Goal: Information Seeking & Learning: Learn about a topic

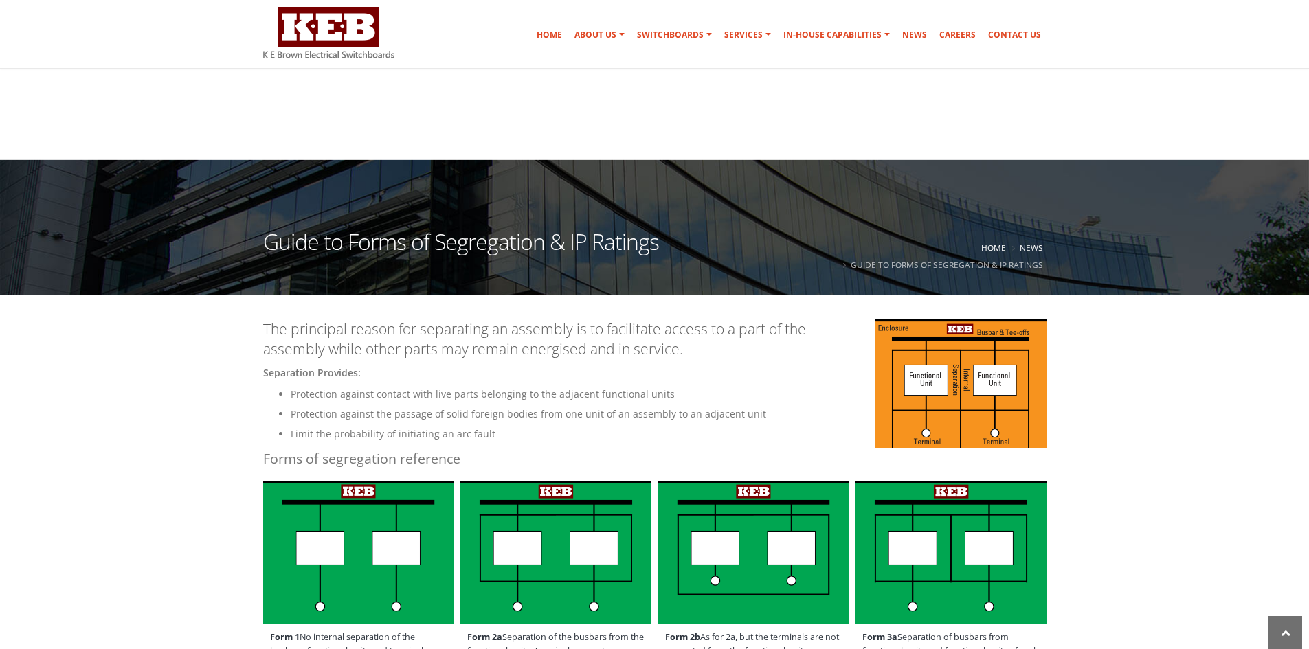
scroll to position [344, 0]
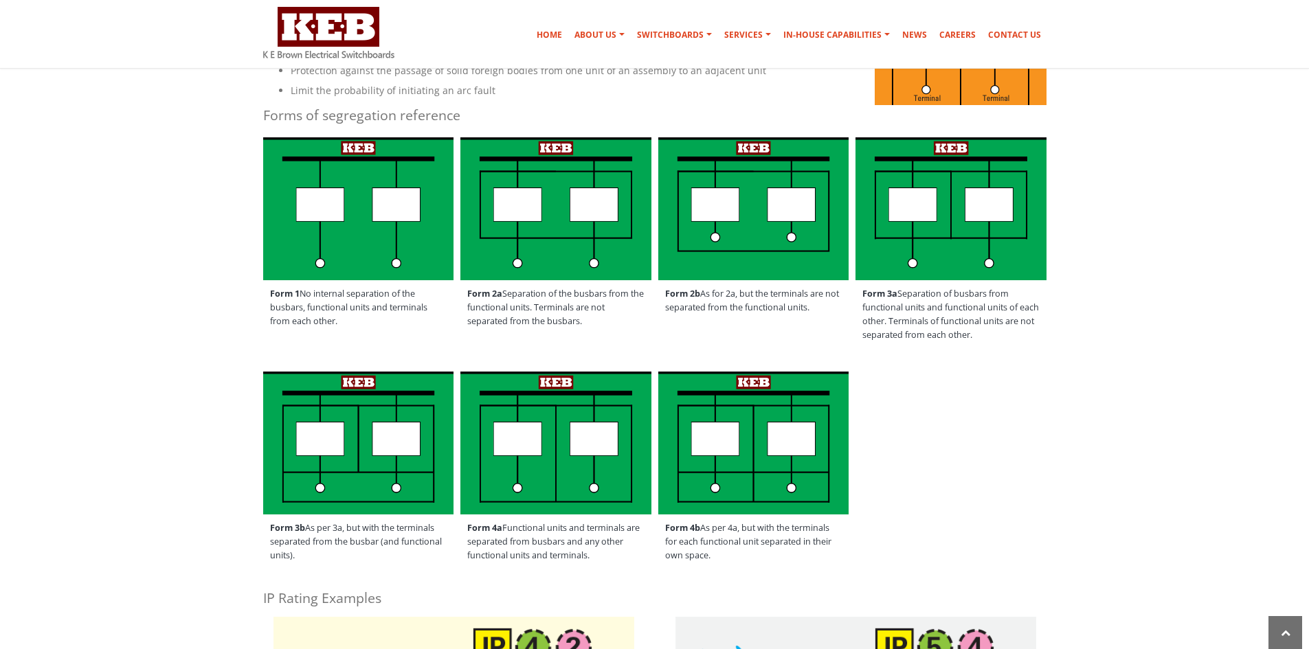
click at [784, 304] on span "Form 2b As for 2a, but the terminals are not separated from the functional unit…" at bounding box center [753, 300] width 191 height 41
drag, startPoint x: 763, startPoint y: 293, endPoint x: 788, endPoint y: 313, distance: 31.2
click at [788, 313] on span "Form 2b As for 2a, but the terminals are not separated from the functional unit…" at bounding box center [753, 300] width 191 height 41
drag, startPoint x: 779, startPoint y: 305, endPoint x: 753, endPoint y: 219, distance: 90.2
click at [777, 303] on span "Form 2b As for 2a, but the terminals are not separated from the functional unit…" at bounding box center [753, 300] width 191 height 41
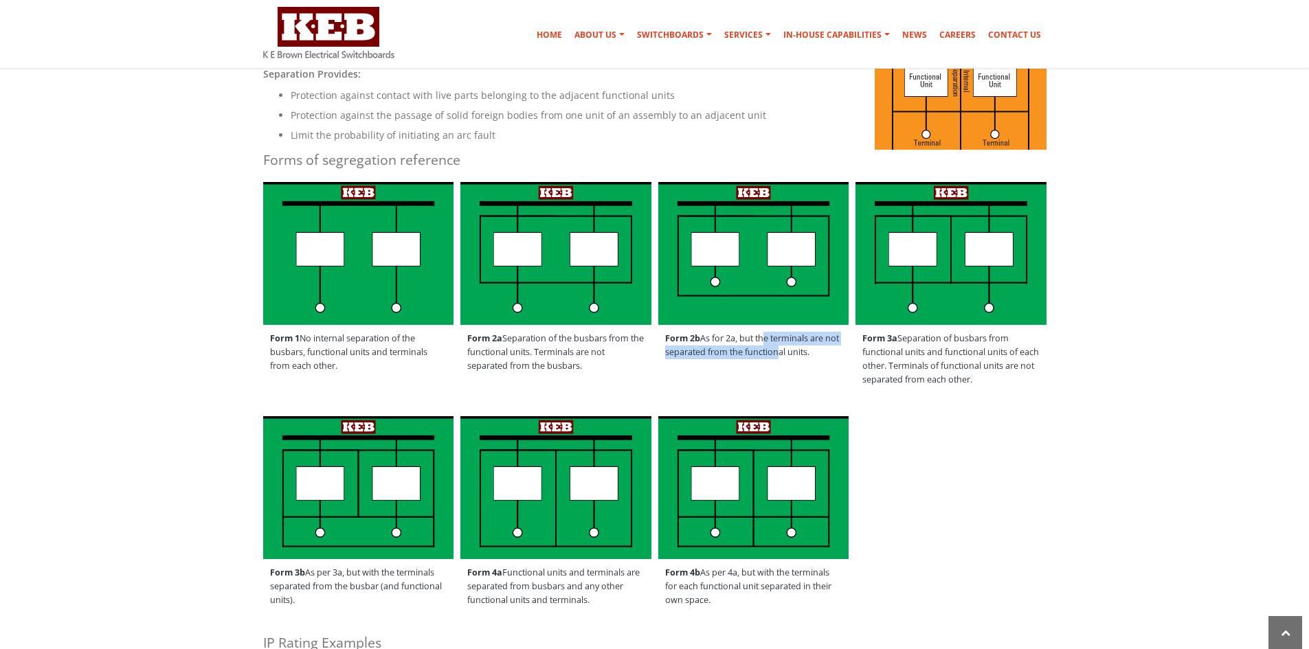
scroll to position [275, 0]
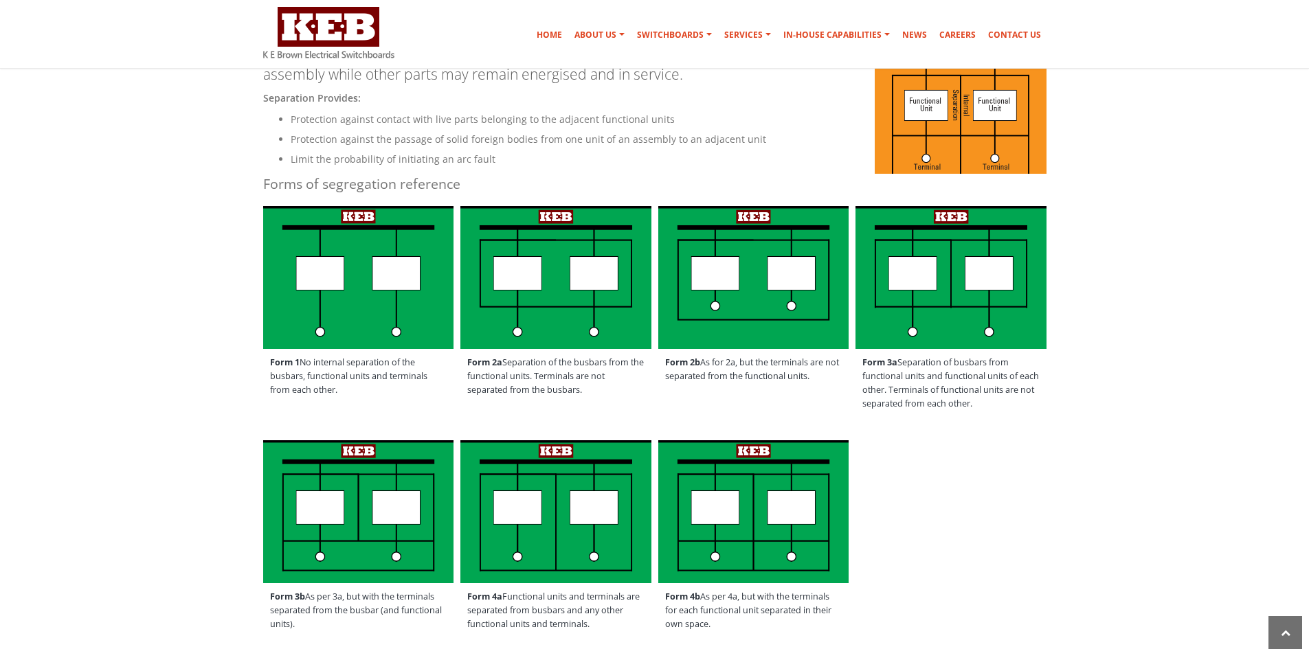
click at [735, 363] on span "Form 2b As for 2a, but the terminals are not separated from the functional unit…" at bounding box center [753, 369] width 191 height 41
drag, startPoint x: 730, startPoint y: 368, endPoint x: 781, endPoint y: 377, distance: 51.6
click at [782, 383] on span "Form 2b As for 2a, but the terminals are not separated from the functional unit…" at bounding box center [753, 369] width 191 height 41
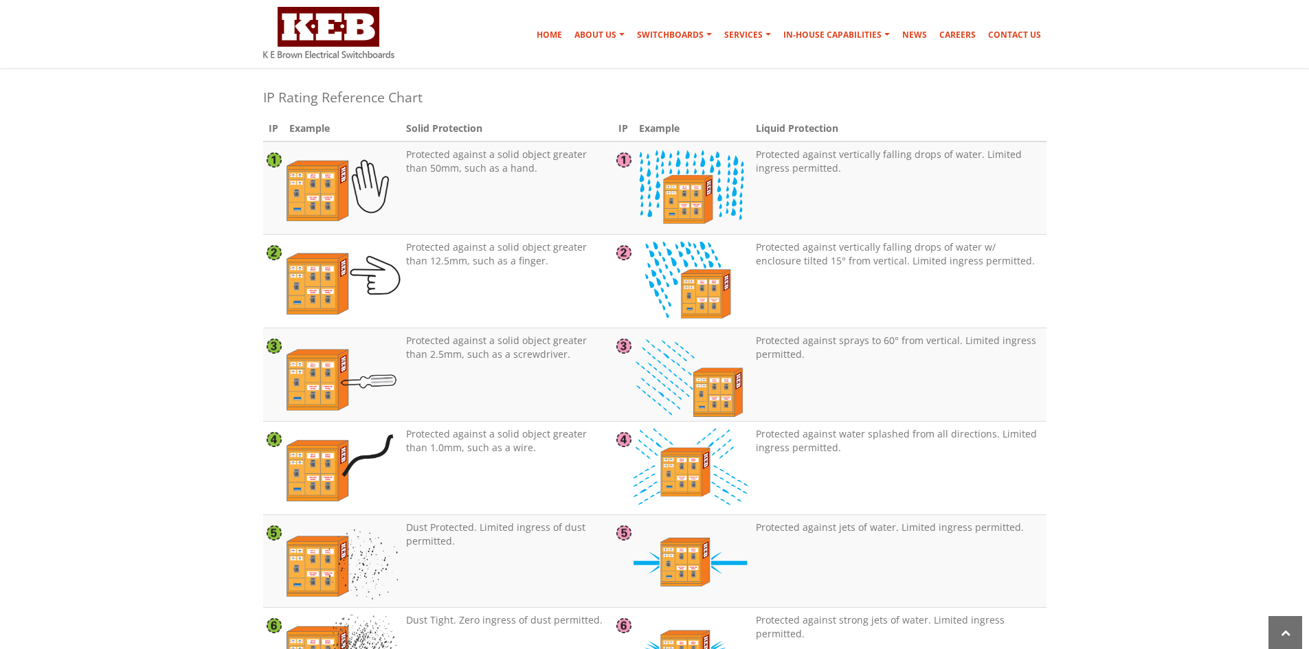
scroll to position [1237, 0]
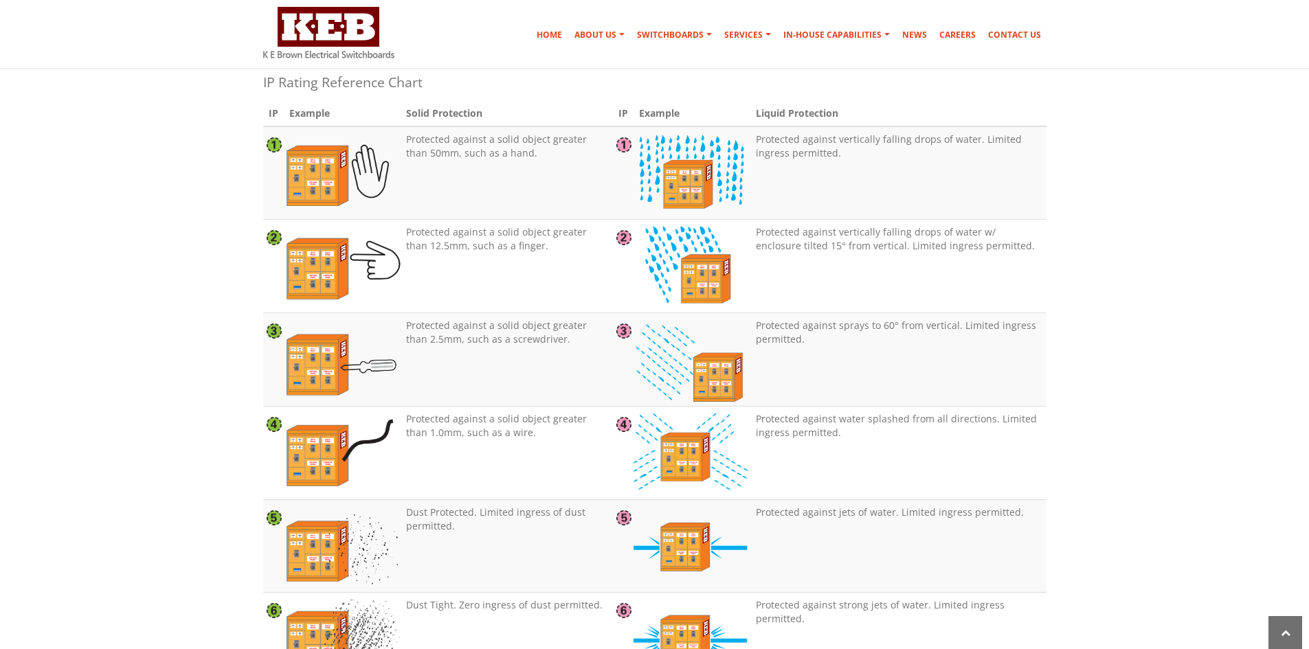
click at [480, 432] on td "Protected against a solid object greater than 1.0mm, such as a wire." at bounding box center [507, 452] width 213 height 93
drag, startPoint x: 425, startPoint y: 420, endPoint x: 520, endPoint y: 440, distance: 96.2
click at [520, 440] on td "Protected against a solid object greater than 1.0mm, such as a wire." at bounding box center [507, 452] width 213 height 93
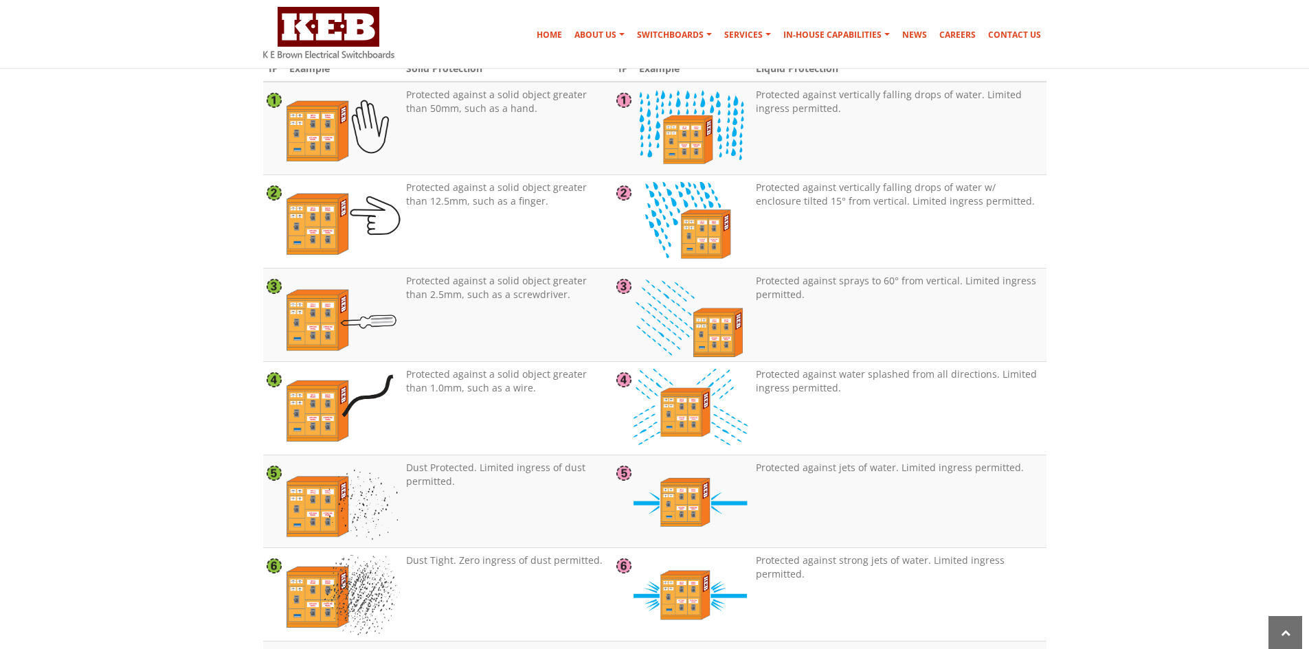
scroll to position [1306, 0]
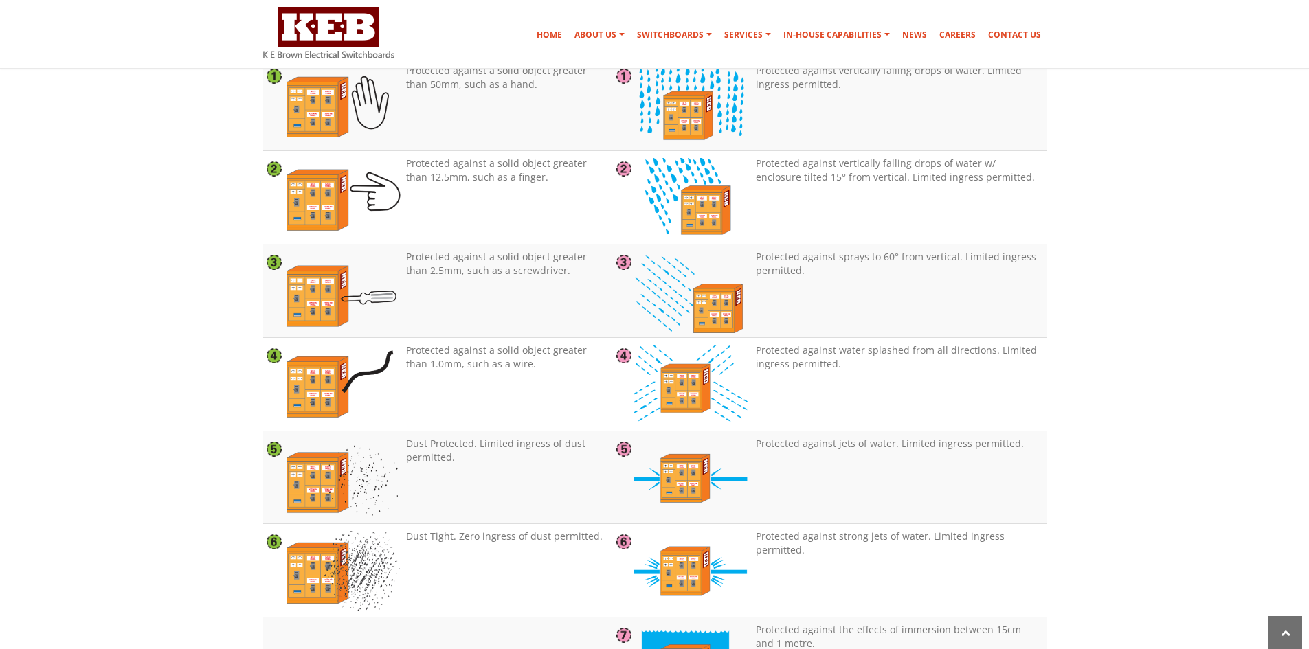
drag, startPoint x: 794, startPoint y: 161, endPoint x: 1003, endPoint y: 175, distance: 209.4
click at [1003, 175] on td "Protected against vertically falling drops of water w/ enclosure tilted 15° fro…" at bounding box center [897, 197] width 295 height 93
drag, startPoint x: 426, startPoint y: 353, endPoint x: 502, endPoint y: 372, distance: 78.0
click at [502, 372] on td "Protected against a solid object greater than 1.0mm, such as a wire." at bounding box center [507, 383] width 213 height 93
drag, startPoint x: 952, startPoint y: 188, endPoint x: 891, endPoint y: 168, distance: 64.3
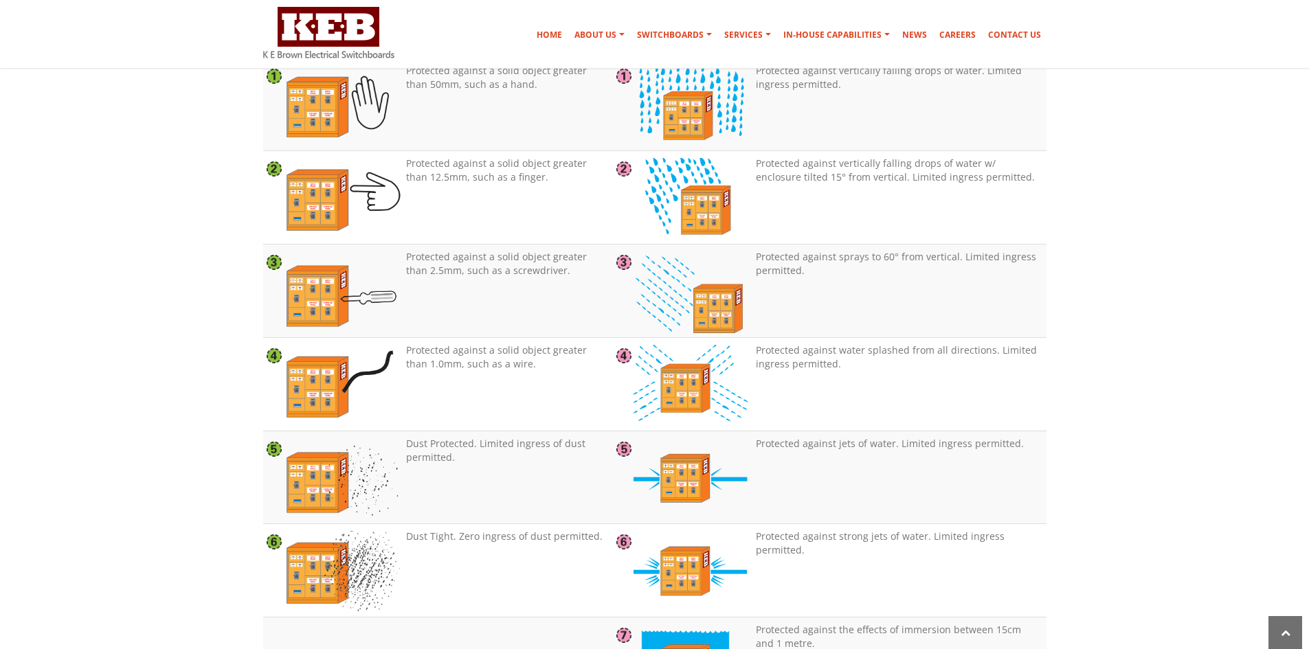
click at [952, 188] on td "Protected against vertically falling drops of water w/ enclosure tilted 15° fro…" at bounding box center [897, 197] width 295 height 93
click at [814, 168] on td "Protected against vertically falling drops of water w/ enclosure tilted 15° fro…" at bounding box center [897, 197] width 295 height 93
drag, startPoint x: 830, startPoint y: 159, endPoint x: 962, endPoint y: 170, distance: 132.4
click at [962, 170] on td "Protected against vertically falling drops of water w/ enclosure tilted 15° fro…" at bounding box center [897, 197] width 295 height 93
drag, startPoint x: 419, startPoint y: 438, endPoint x: 509, endPoint y: 468, distance: 94.7
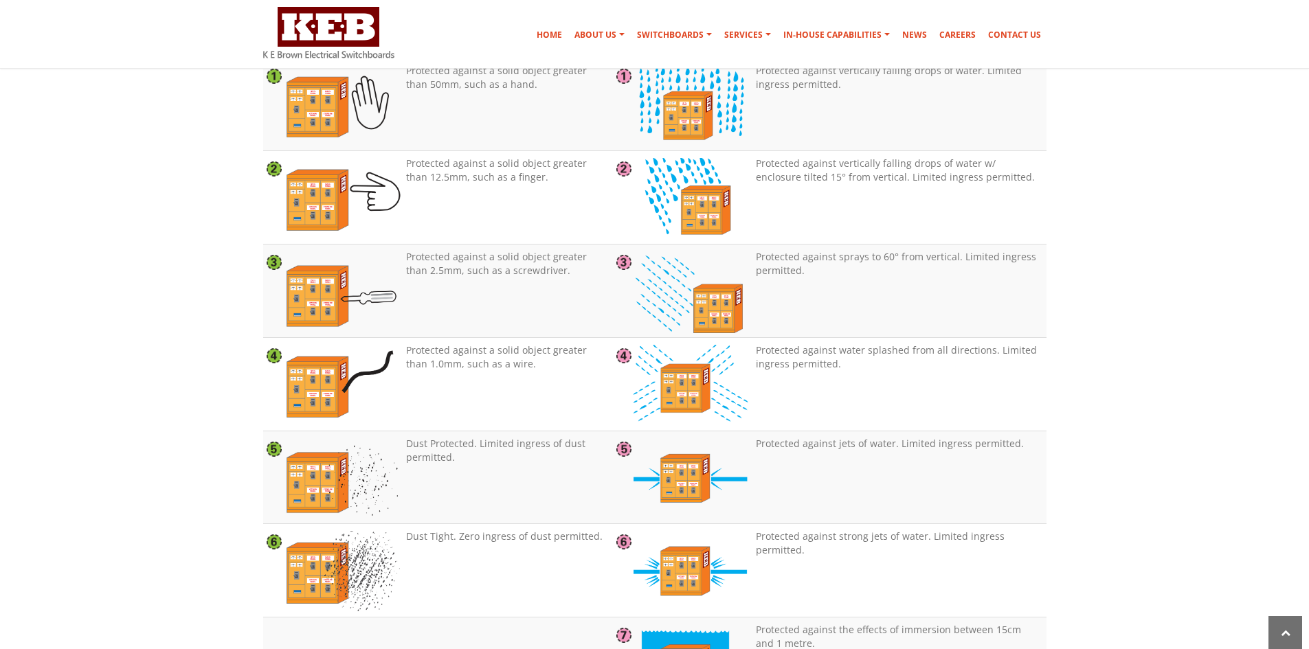
click at [509, 468] on td "Dust Protected. Limited ingress of dust permitted." at bounding box center [507, 477] width 213 height 93
click at [407, 374] on td "Protected against a solid object greater than 1.0mm, such as a wire." at bounding box center [507, 383] width 213 height 93
drag, startPoint x: 403, startPoint y: 351, endPoint x: 500, endPoint y: 372, distance: 99.7
click at [500, 372] on td "Protected against a solid object greater than 1.0mm, such as a wire." at bounding box center [507, 383] width 213 height 93
click at [428, 368] on td "Protected against a solid object greater than 1.0mm, such as a wire." at bounding box center [507, 383] width 213 height 93
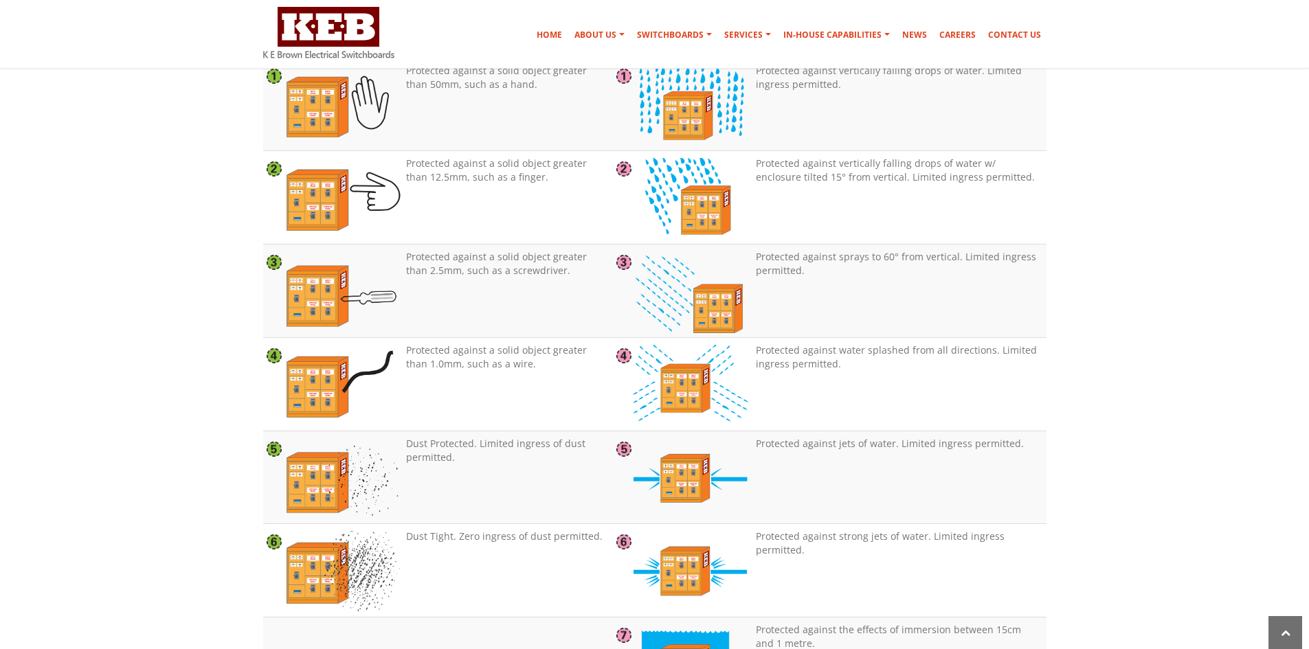
drag, startPoint x: 456, startPoint y: 363, endPoint x: 489, endPoint y: 372, distance: 34.2
click at [489, 372] on td "Protected against a solid object greater than 1.0mm, such as a wire." at bounding box center [507, 383] width 213 height 93
drag, startPoint x: 426, startPoint y: 440, endPoint x: 670, endPoint y: 420, distance: 244.8
click at [495, 473] on td "Dust Protected. Limited ingress of dust permitted." at bounding box center [507, 477] width 213 height 93
drag, startPoint x: 788, startPoint y: 353, endPoint x: 820, endPoint y: 381, distance: 42.4
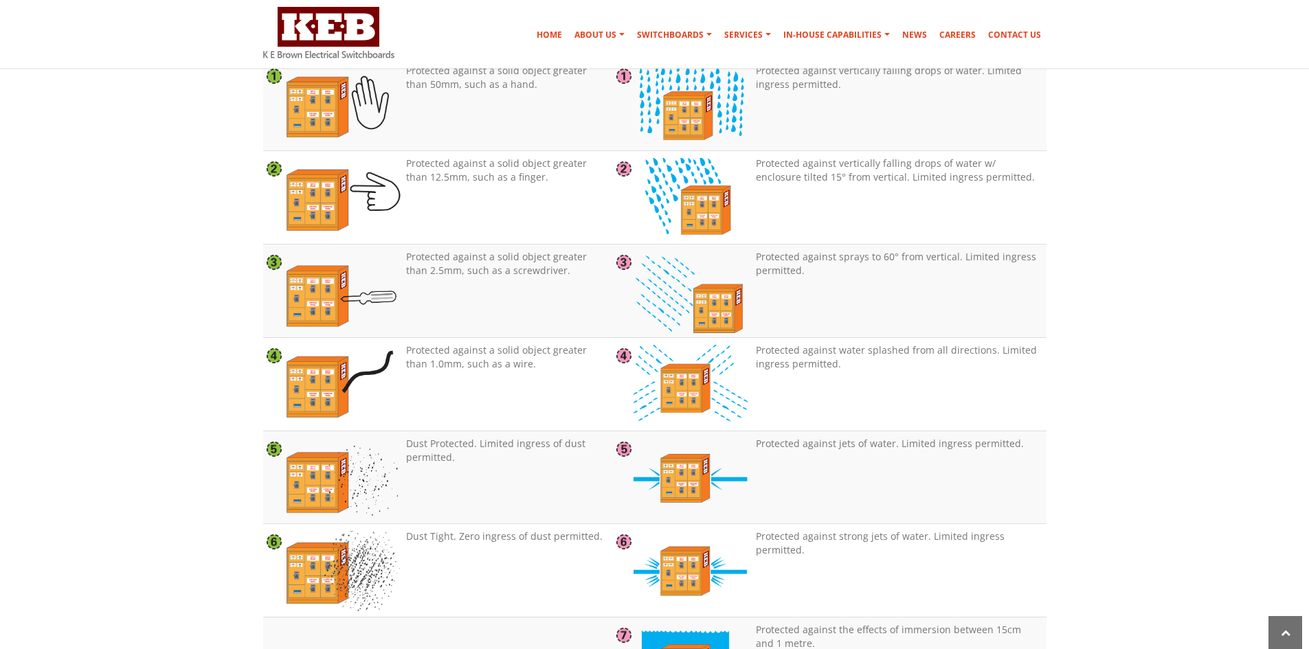
click at [820, 381] on td "Protected against water splashed from all directions. Limited ingress permitted." at bounding box center [897, 383] width 295 height 93
